Goal: Information Seeking & Learning: Learn about a topic

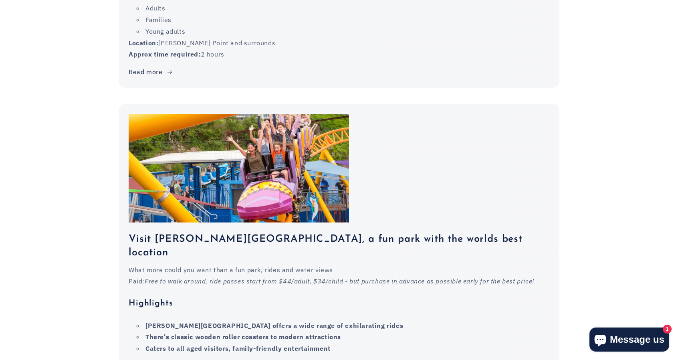
scroll to position [1242, 0]
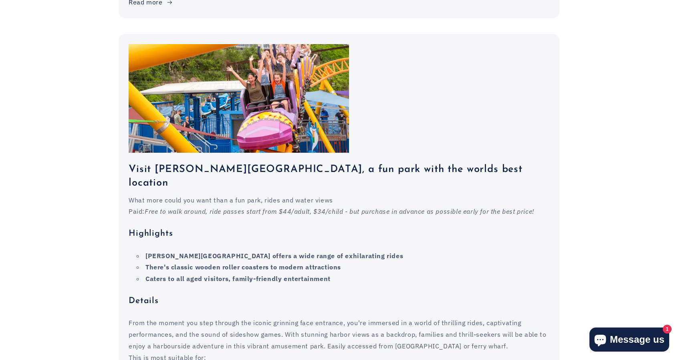
click at [403, 207] on div "What more could you want than a fun park, rides and water views Paid: Free to w…" at bounding box center [339, 324] width 421 height 261
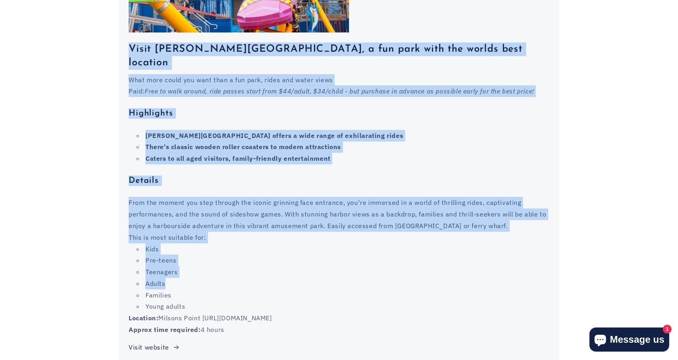
scroll to position [1402, 0]
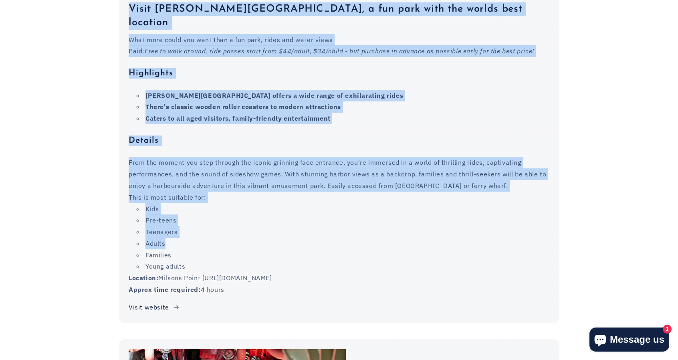
drag, startPoint x: 129, startPoint y: 139, endPoint x: 350, endPoint y: 246, distance: 245.0
click at [350, 246] on div "Visit [PERSON_NAME][GEOGRAPHIC_DATA], a fun park with the worlds best location …" at bounding box center [339, 157] width 441 height 330
copy div "Visit [PERSON_NAME][GEOGRAPHIC_DATA], a fun park with the worlds best location …"
click at [490, 238] on li "Adults" at bounding box center [343, 244] width 413 height 12
click at [474, 238] on li "Adults" at bounding box center [343, 244] width 413 height 12
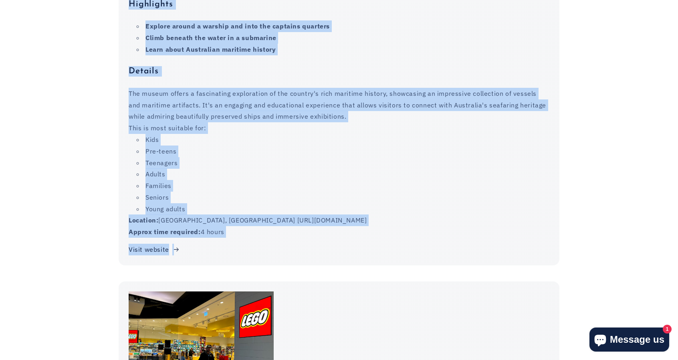
scroll to position [1923, 0]
drag, startPoint x: 130, startPoint y: 108, endPoint x: 329, endPoint y: 186, distance: 213.8
click at [329, 186] on div "Visit the exciting Maritime Museum, [GEOGRAPHIC_DATA] An educational and fun ad…" at bounding box center [339, 101] width 441 height 328
copy div "Visit the exciting Maritime Museum, [GEOGRAPHIC_DATA] An educational and fun ad…"
click at [393, 157] on li "Teenagers" at bounding box center [343, 163] width 413 height 12
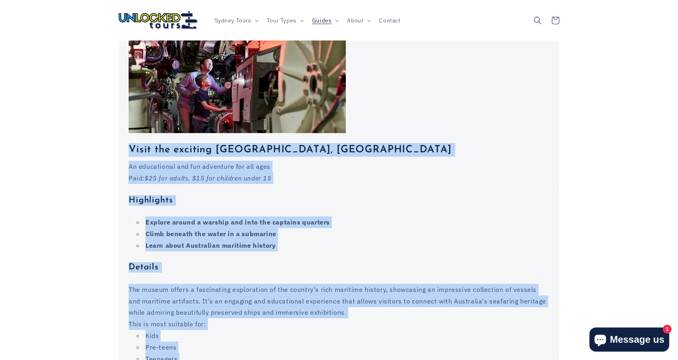
scroll to position [1723, 0]
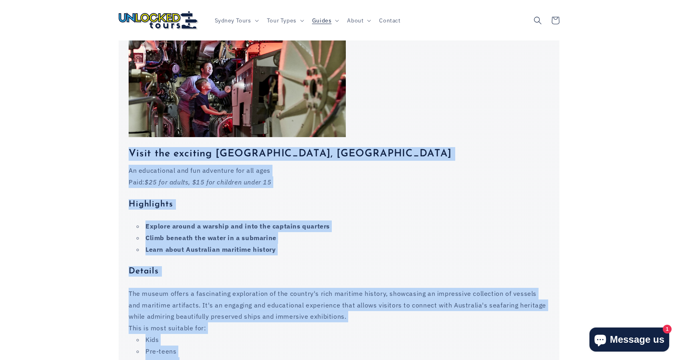
click at [417, 175] on div "An educational and fun adventure for all ages Paid: $25 for adults, $15 for chi…" at bounding box center [339, 301] width 421 height 273
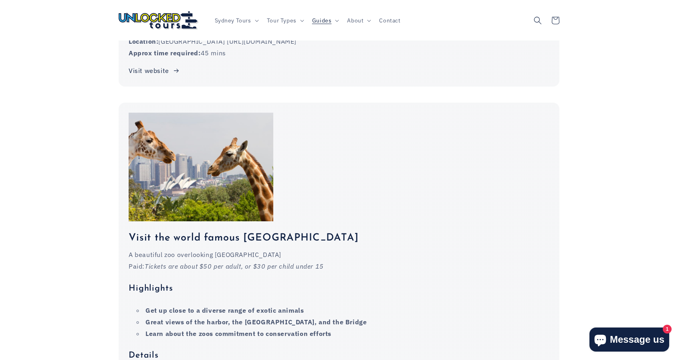
scroll to position [2444, 0]
